Goal: Find specific page/section: Find specific page/section

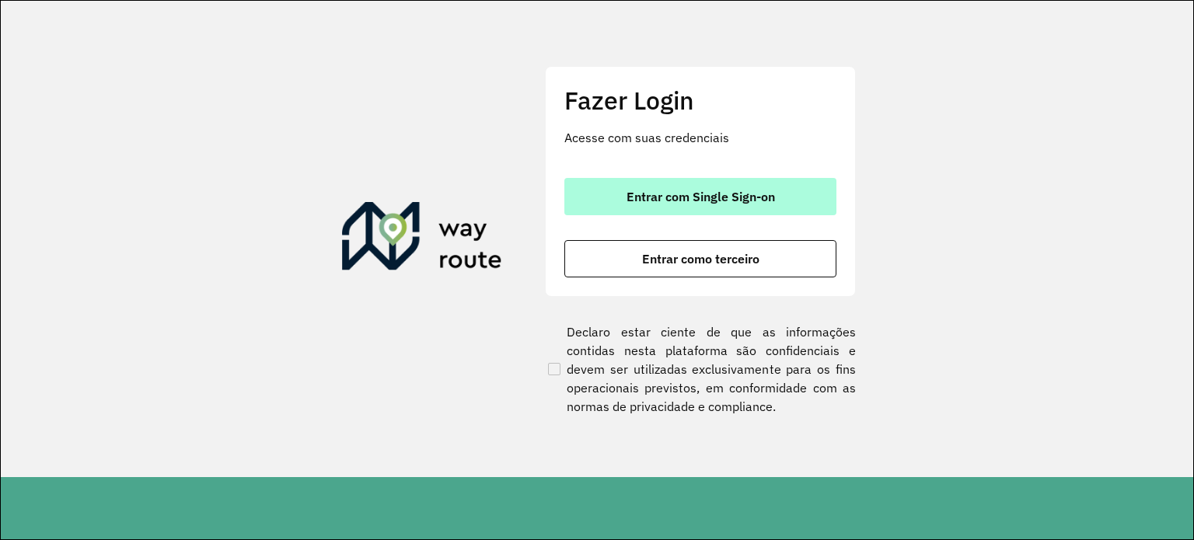
click at [581, 203] on button "Entrar com Single Sign-on" at bounding box center [700, 196] width 272 height 37
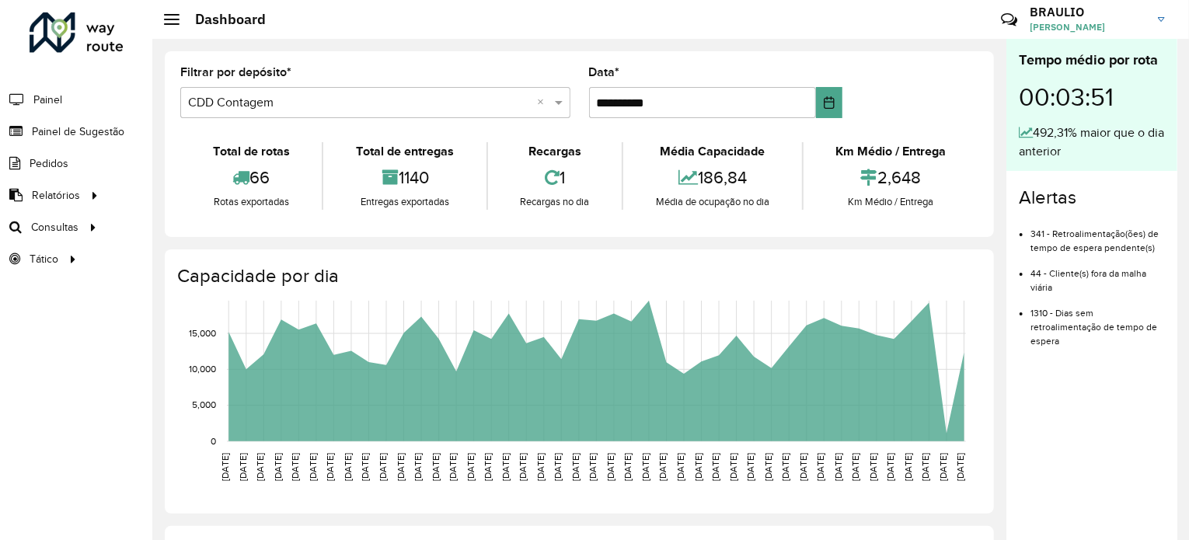
click at [414, 34] on hb-header "Dashboard Críticas? Dúvidas? Elogios? Sugestões? Entre em contato conosco! [PER…" at bounding box center [670, 19] width 1037 height 39
click at [205, 251] on span "Setores" at bounding box center [195, 259] width 38 height 16
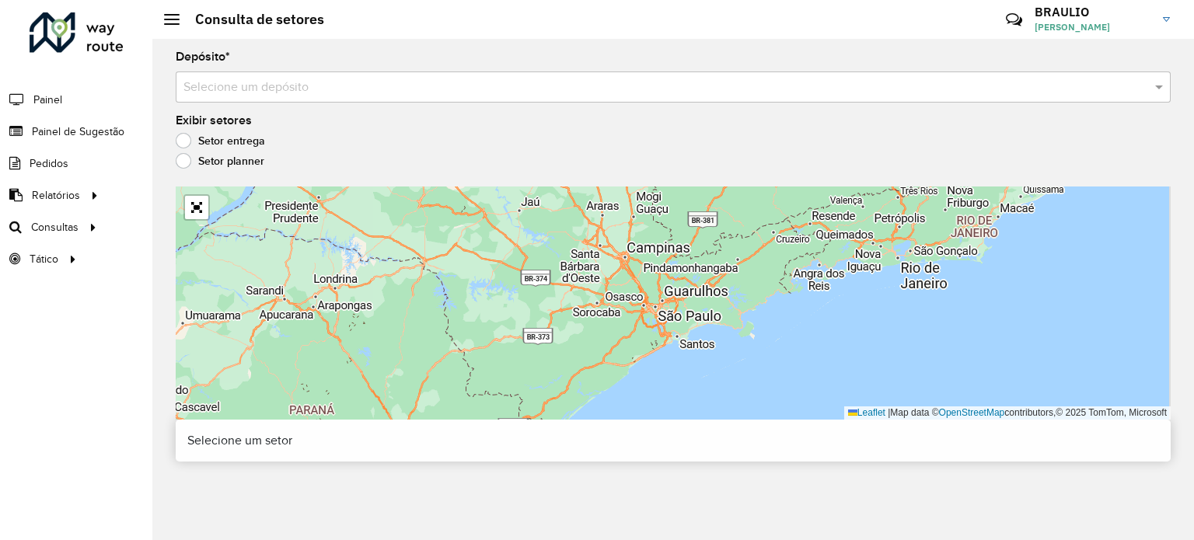
click at [193, 157] on label "Setor planner" at bounding box center [220, 161] width 89 height 16
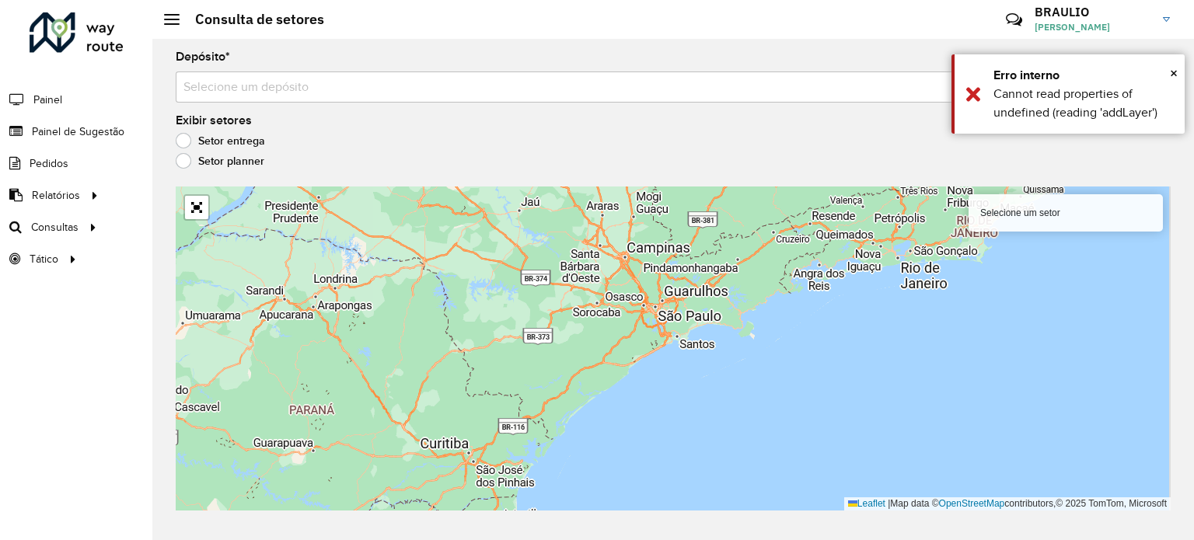
click at [209, 138] on label "Setor entrega" at bounding box center [220, 141] width 89 height 16
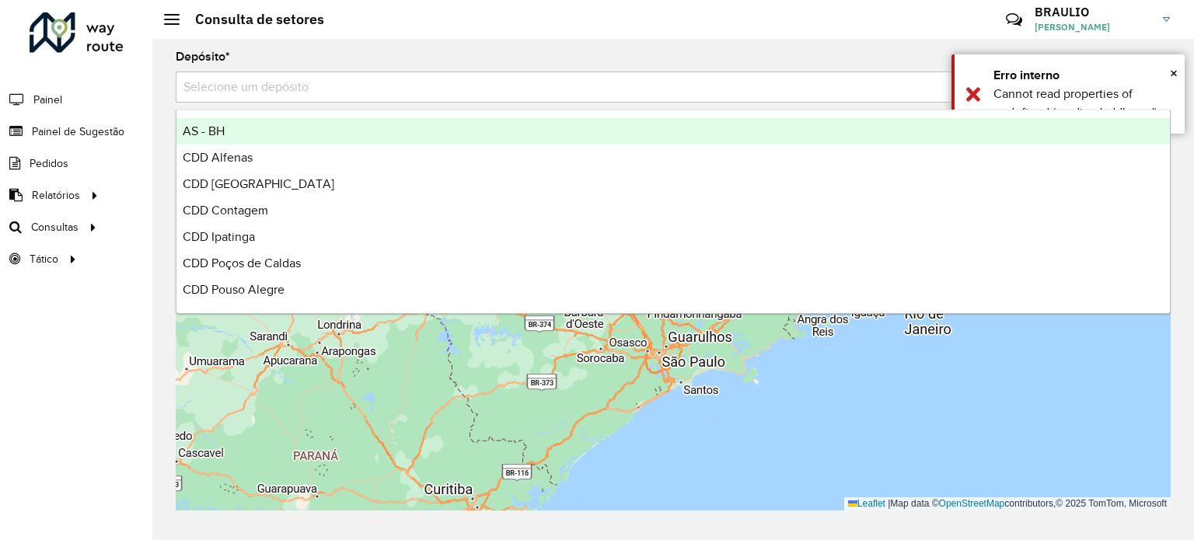
click at [330, 82] on input "text" at bounding box center [657, 88] width 948 height 19
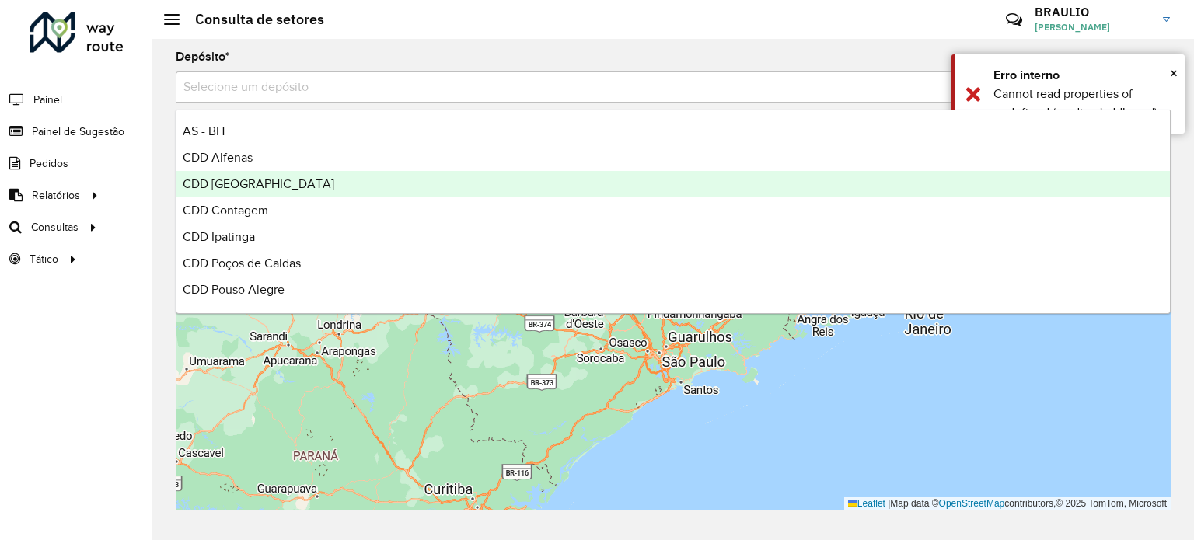
click at [302, 182] on div "CDD [GEOGRAPHIC_DATA]" at bounding box center [672, 184] width 993 height 26
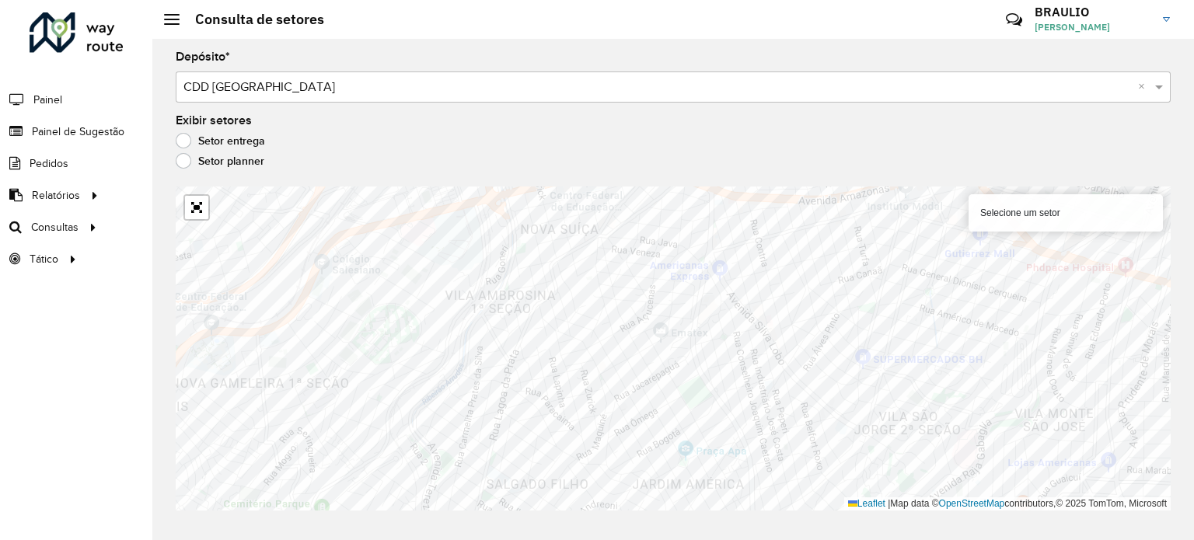
click at [600, 136] on div "Setor entrega" at bounding box center [673, 144] width 995 height 19
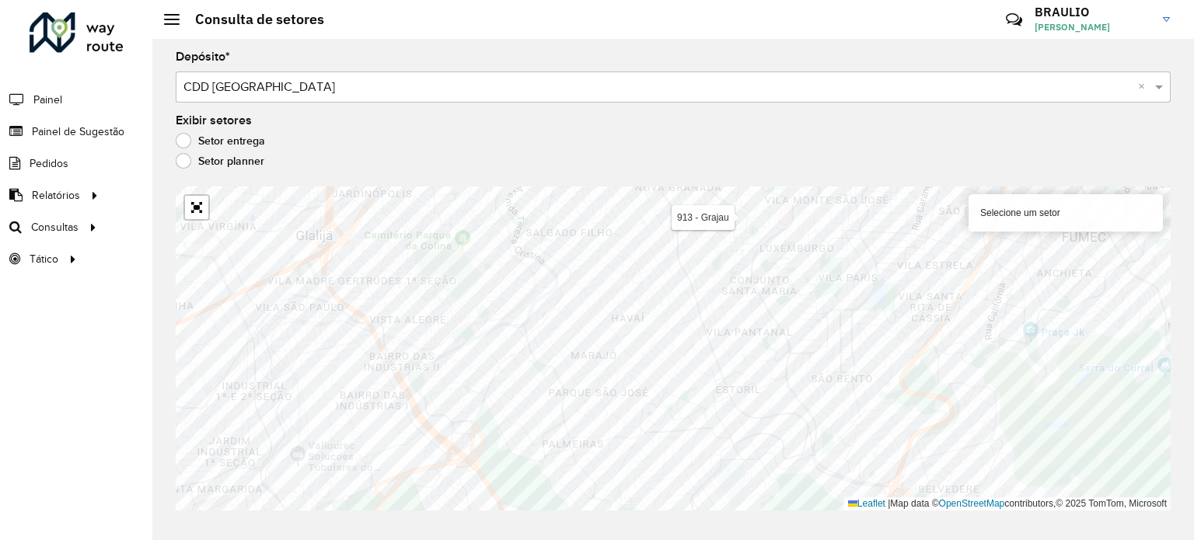
click at [780, 166] on div "Setor planner" at bounding box center [673, 164] width 995 height 19
